Goal: Transaction & Acquisition: Obtain resource

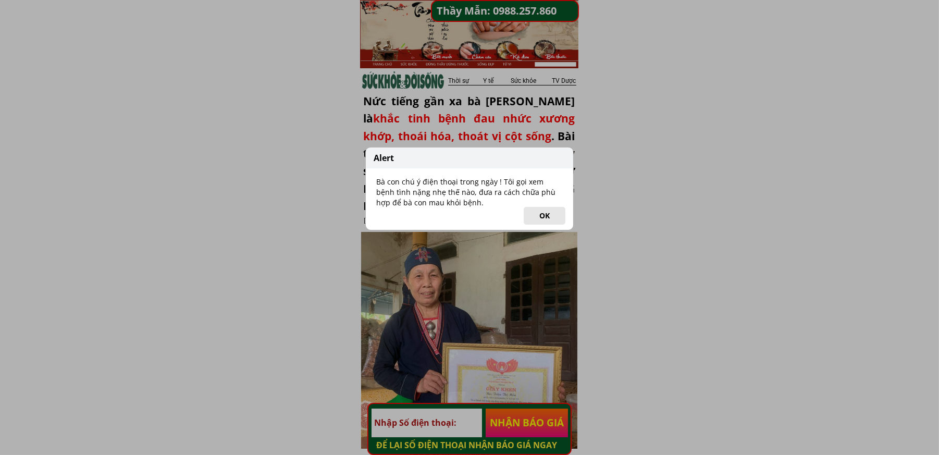
click at [539, 214] on button "OK" at bounding box center [545, 216] width 42 height 18
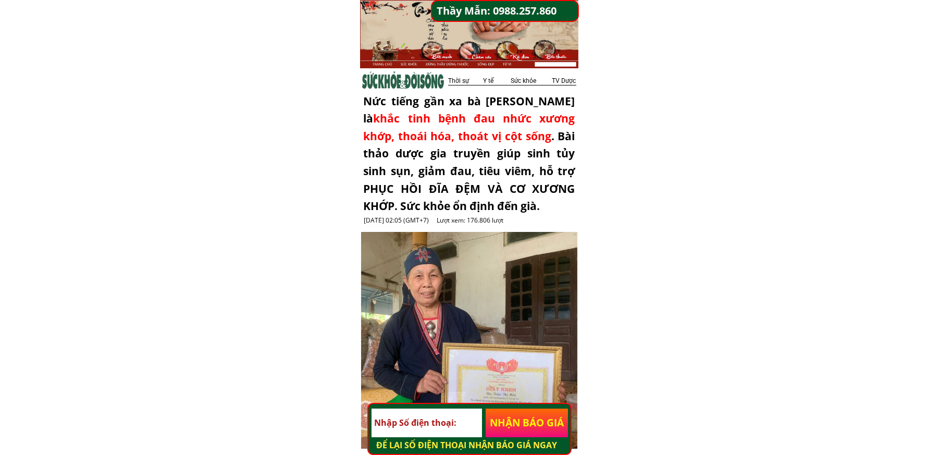
click at [441, 423] on input "tel" at bounding box center [427, 423] width 110 height 29
paste input "0879557806"
type input "0879557806"
click at [538, 422] on p "NHẬN BÁO GIÁ" at bounding box center [527, 423] width 82 height 29
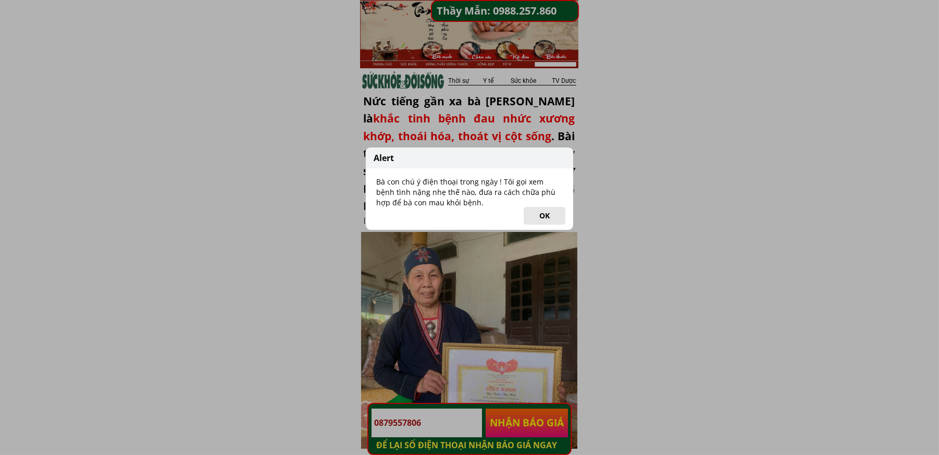
click at [540, 215] on button "OK" at bounding box center [545, 216] width 42 height 18
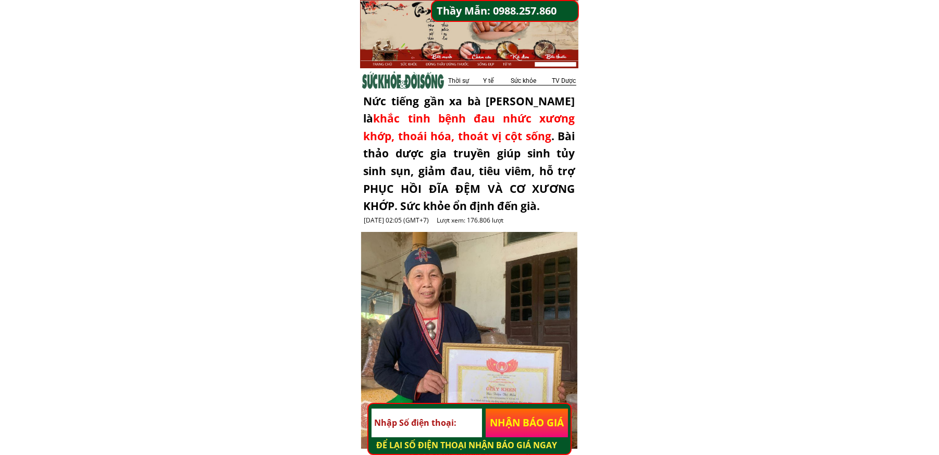
click at [439, 420] on input "tel" at bounding box center [427, 423] width 110 height 29
paste input "0986028432"
type input "0986028432"
click at [538, 424] on p "NHẬN BÁO GIÁ" at bounding box center [527, 423] width 82 height 29
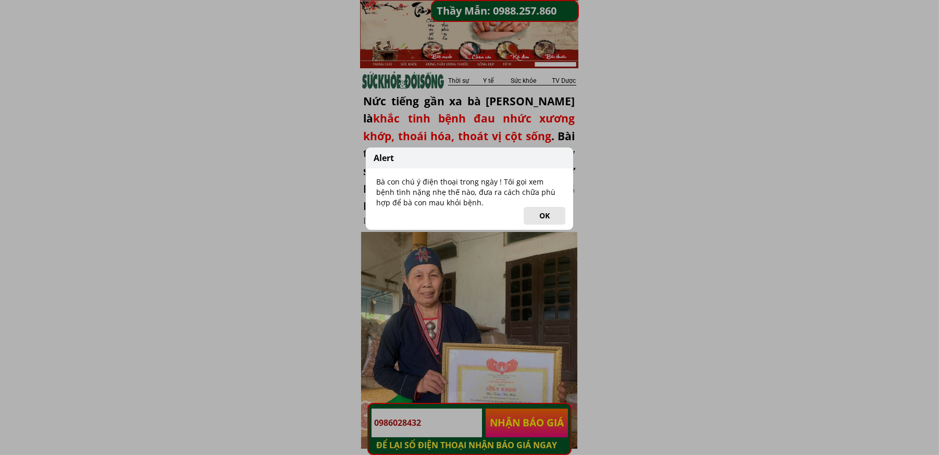
click at [540, 216] on button "OK" at bounding box center [545, 216] width 42 height 18
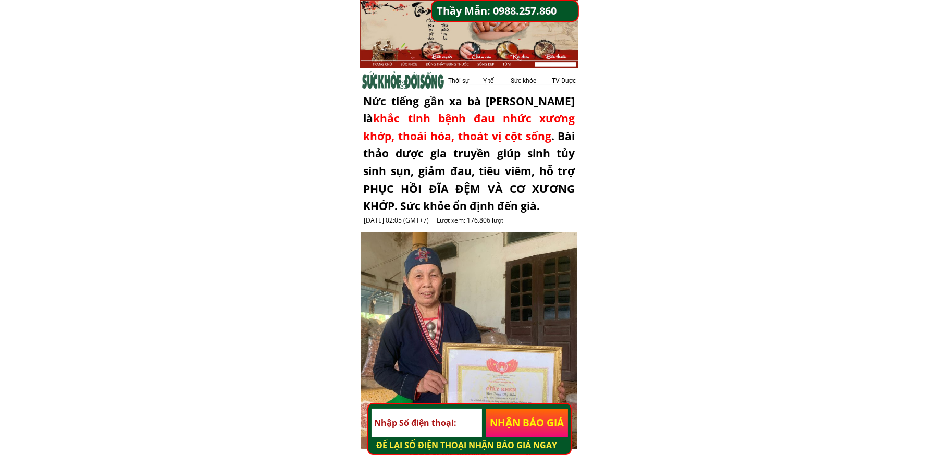
click at [432, 427] on input "tel" at bounding box center [427, 423] width 110 height 29
paste input "0374717130"
type input "0374717130"
click at [528, 425] on p "NHẬN BÁO GIÁ" at bounding box center [527, 423] width 82 height 29
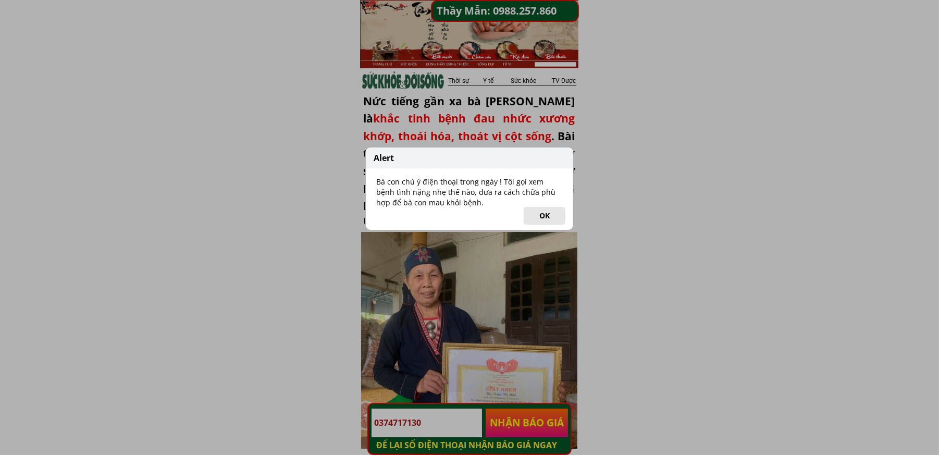
click at [552, 215] on button "OK" at bounding box center [545, 216] width 42 height 18
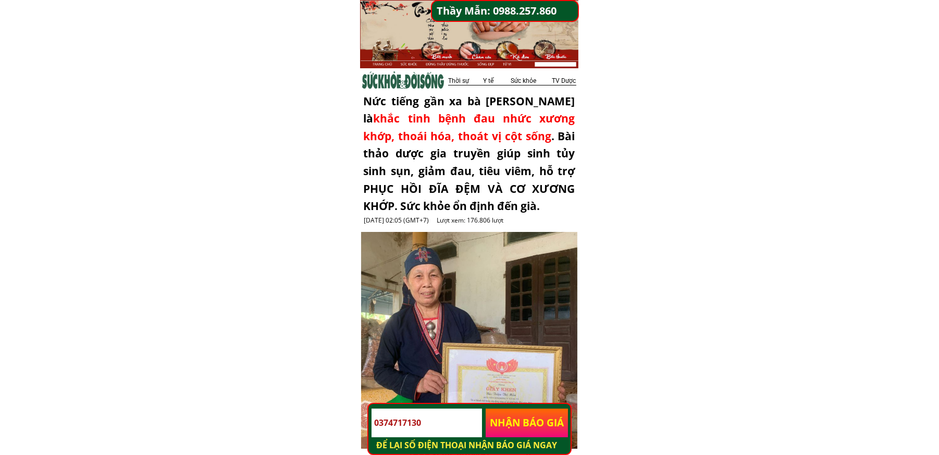
click at [447, 421] on input "0374717130" at bounding box center [427, 423] width 110 height 29
paste input "0325830825"
type input "0325830825"
click at [521, 429] on p "NHẬN BÁO GIÁ" at bounding box center [527, 423] width 82 height 29
